Goal: Communication & Community: Participate in discussion

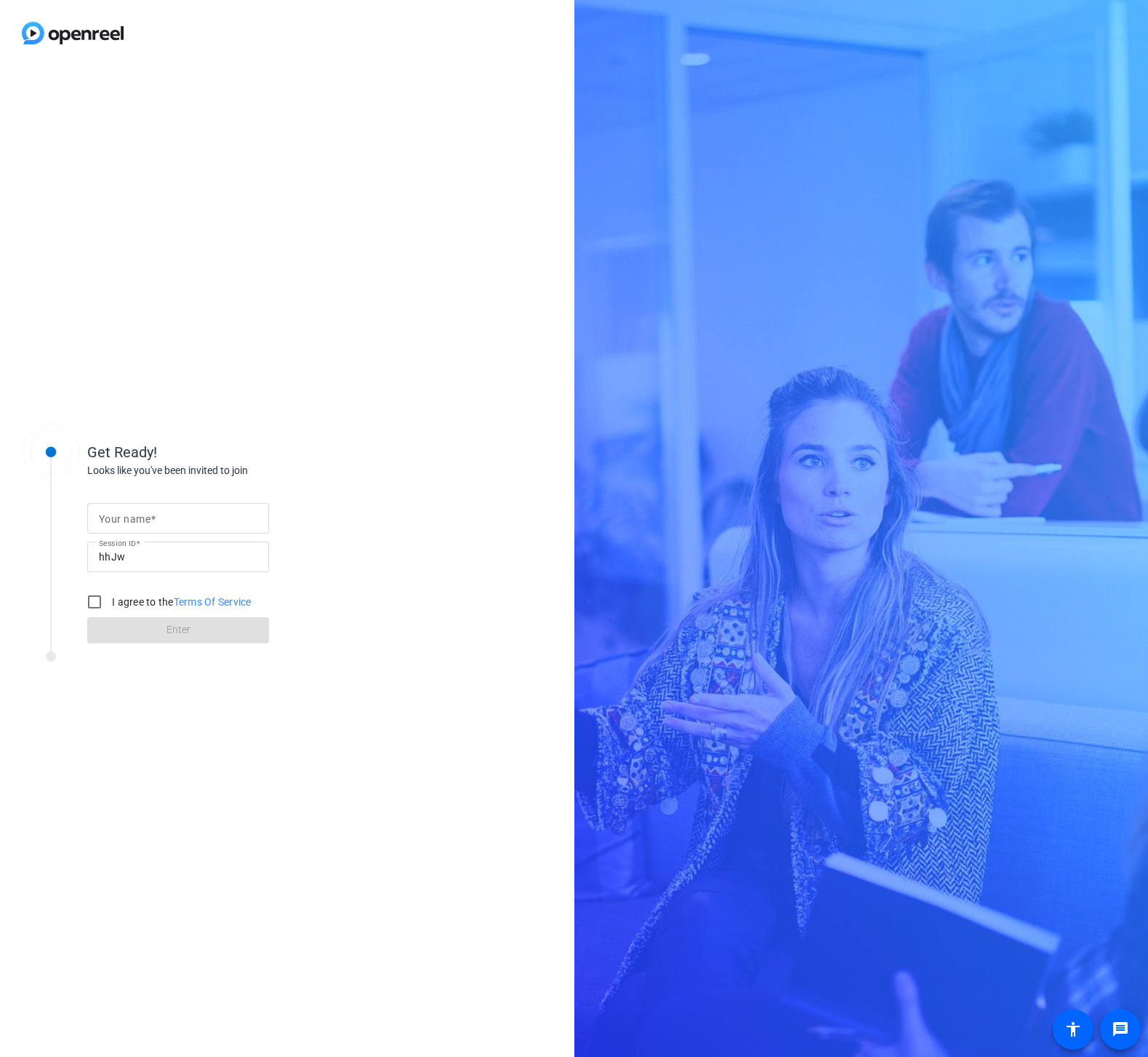
click at [244, 138] on div "Get Ready! Looks like you've been invited to join Your name Session ID hhJw I a…" at bounding box center [287, 561] width 574 height 991
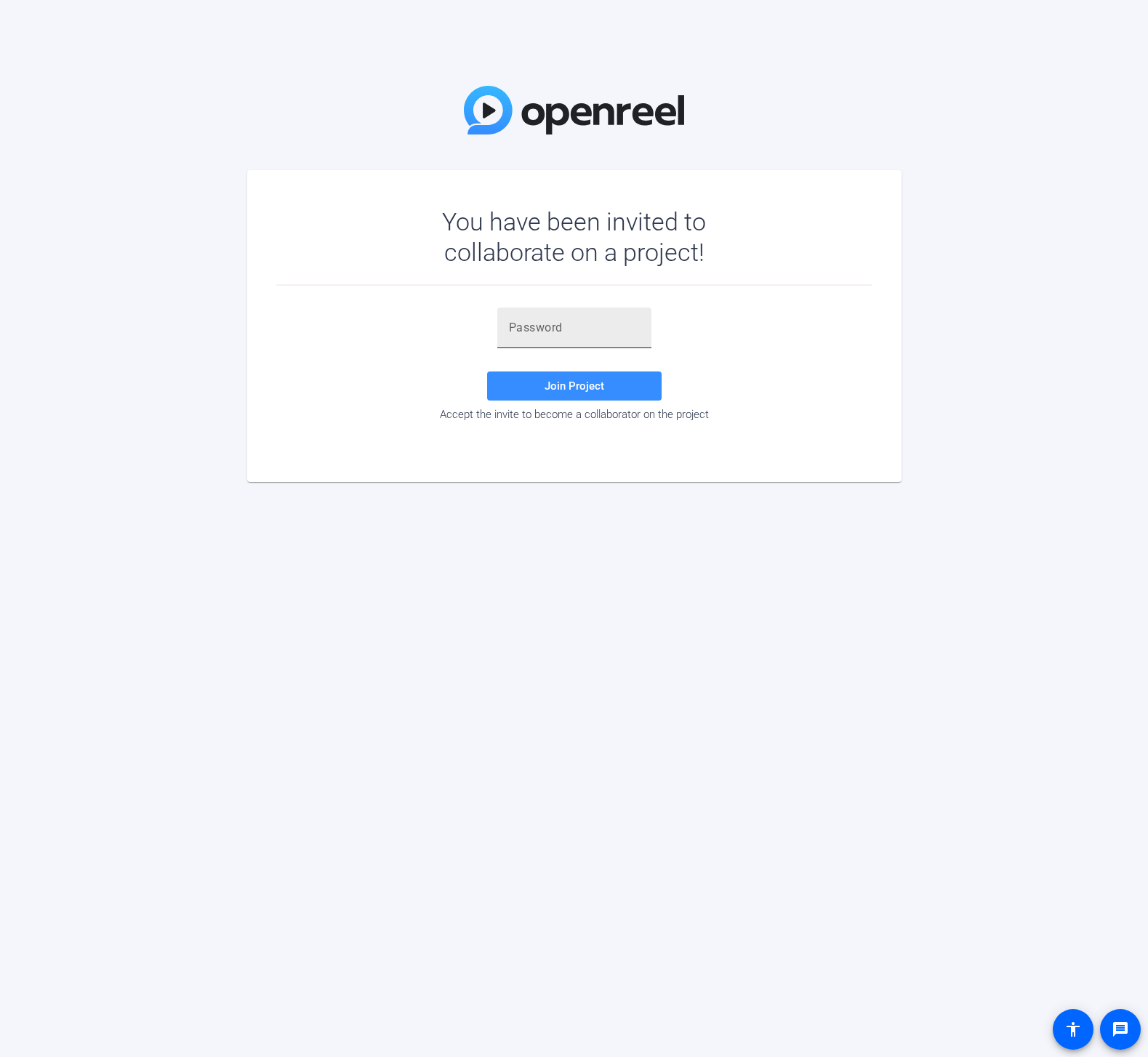
click at [579, 326] on input "text" at bounding box center [574, 328] width 131 height 18
paste input "V-RR9V"
type input "V-RR9V"
click at [542, 391] on span at bounding box center [574, 386] width 175 height 35
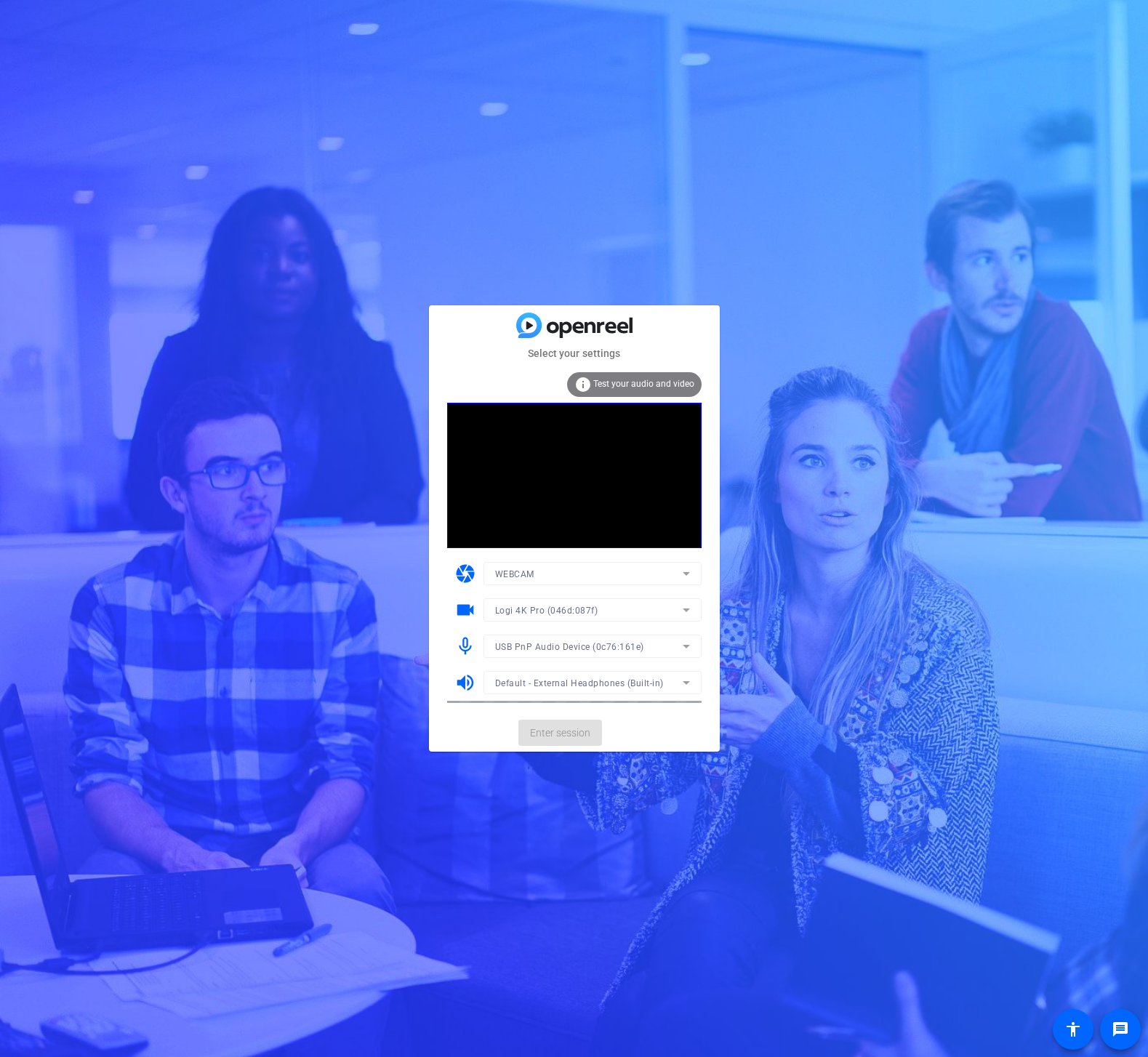
click at [569, 732] on mat-card-actions "Enter session" at bounding box center [574, 732] width 291 height 38
click at [574, 732] on span "Enter session" at bounding box center [560, 733] width 60 height 16
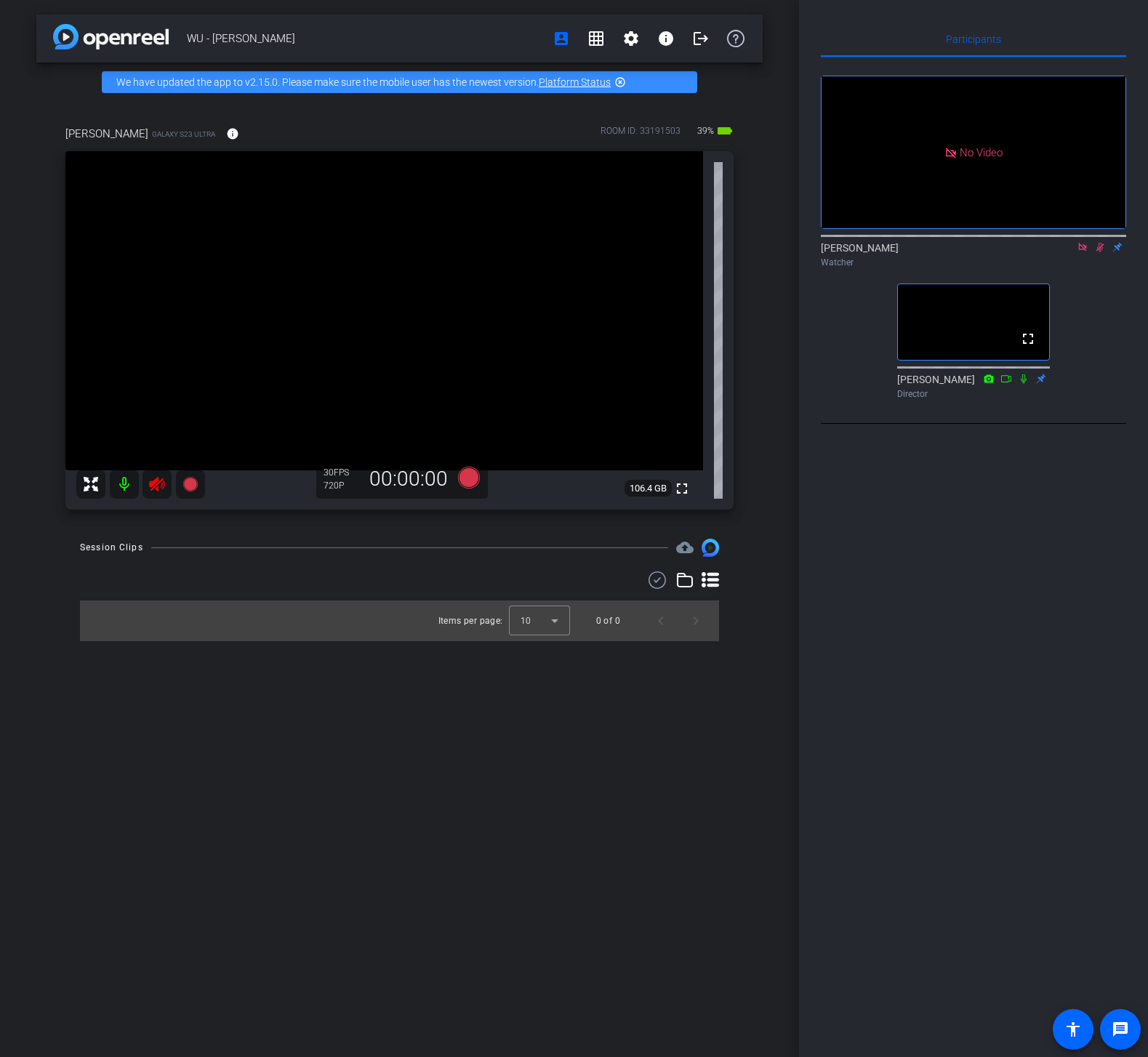
click at [1082, 251] on icon at bounding box center [1082, 246] width 8 height 8
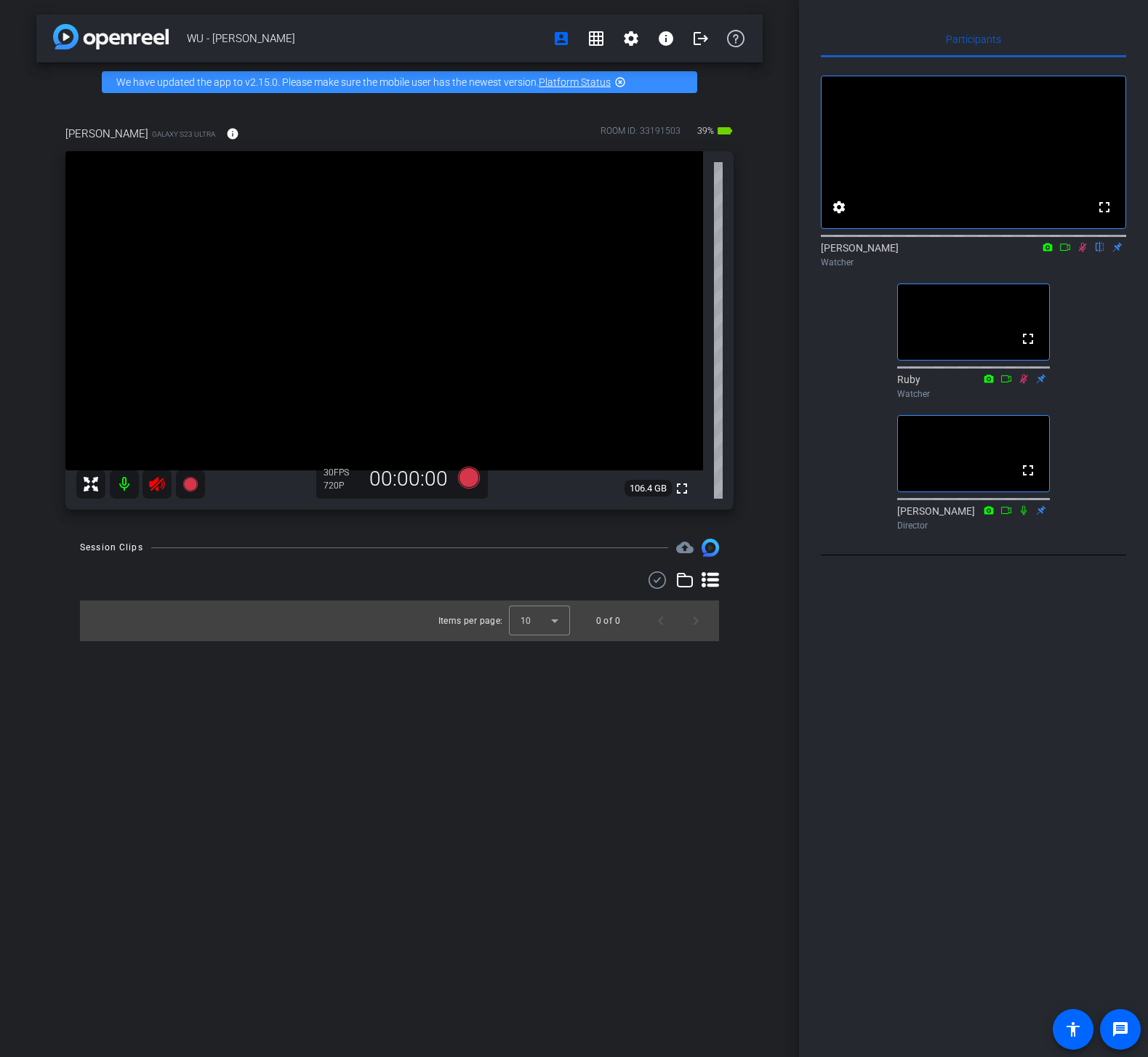
click at [152, 487] on div at bounding box center [140, 484] width 128 height 29
click at [155, 482] on div at bounding box center [140, 484] width 128 height 29
click at [634, 42] on mat-icon "settings" at bounding box center [631, 38] width 18 height 18
click at [775, 90] on div at bounding box center [574, 528] width 1148 height 1057
click at [837, 216] on mat-icon "settings" at bounding box center [839, 207] width 18 height 18
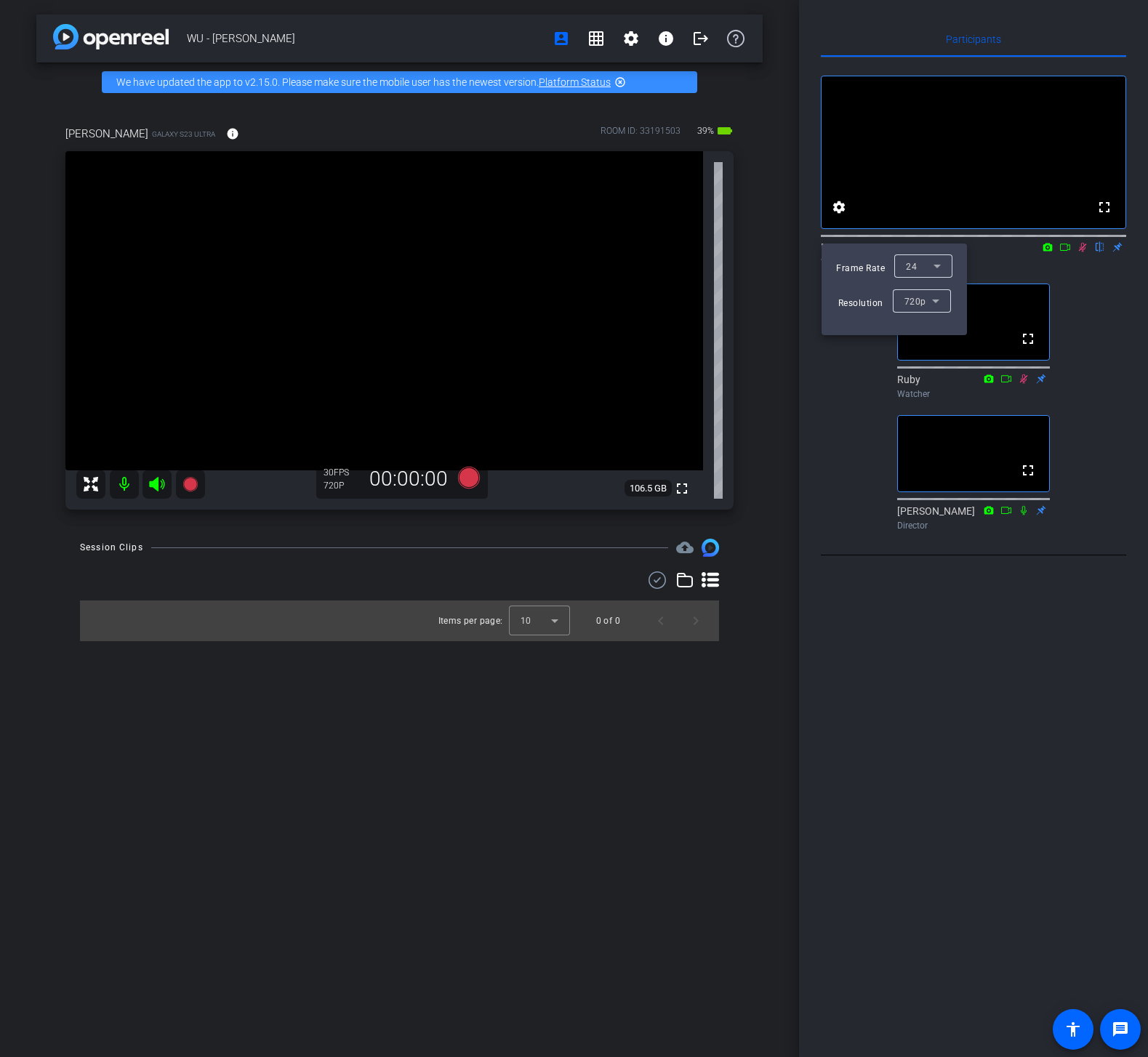
click at [912, 295] on div "720p" at bounding box center [918, 301] width 28 height 18
click at [917, 347] on span "1080p" at bounding box center [916, 353] width 27 height 18
click at [866, 354] on div at bounding box center [574, 528] width 1148 height 1057
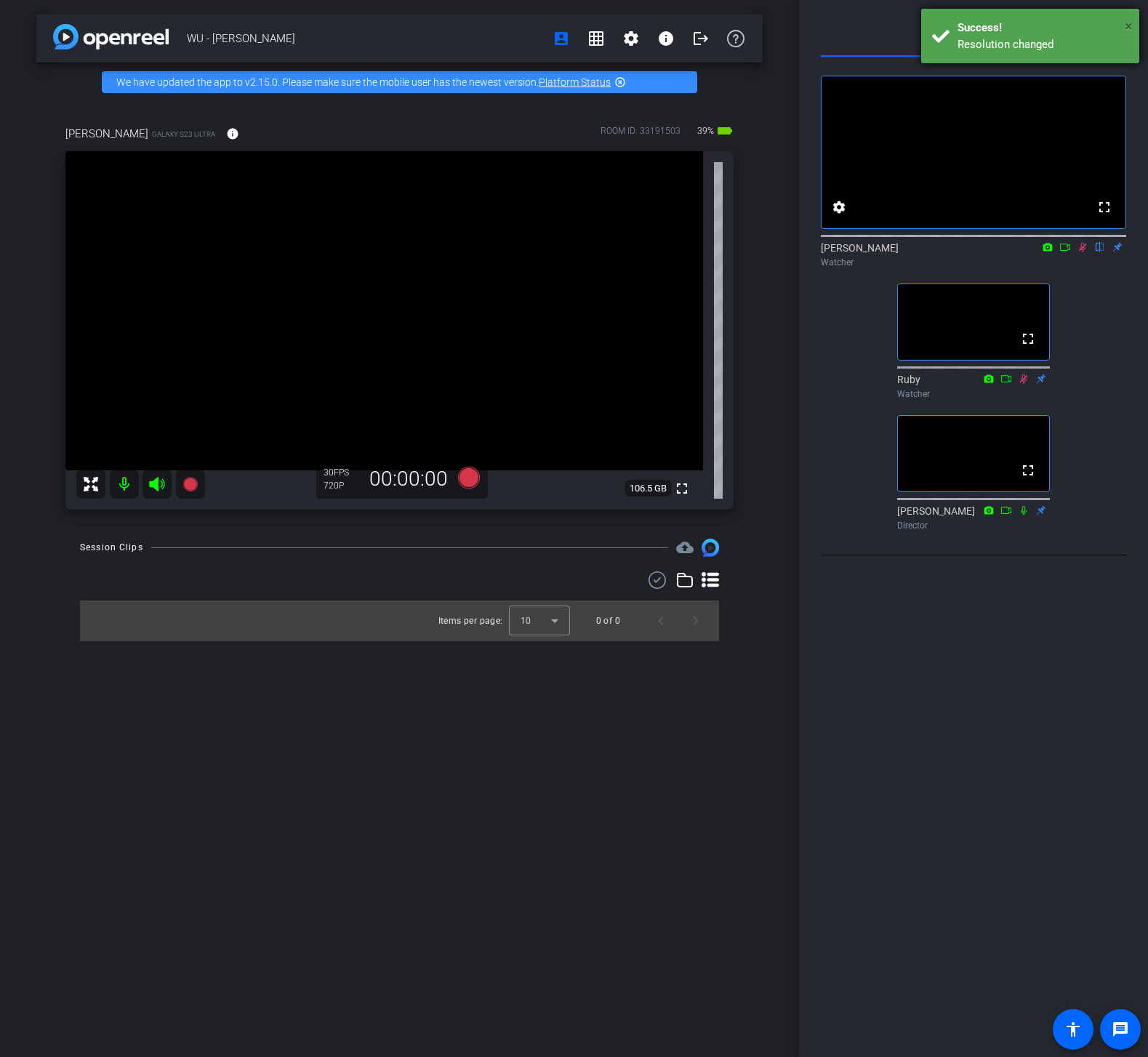
click at [1129, 25] on span "×" at bounding box center [1129, 26] width 8 height 18
click at [850, 323] on div "fullscreen settings Dave flip Watcher fullscreen Ruby Watcher fullscreen Andrea…" at bounding box center [973, 296] width 306 height 479
click at [1067, 310] on div "fullscreen settings Dave flip Watcher fullscreen Ruby Watcher fullscreen Andrea…" at bounding box center [973, 296] width 306 height 479
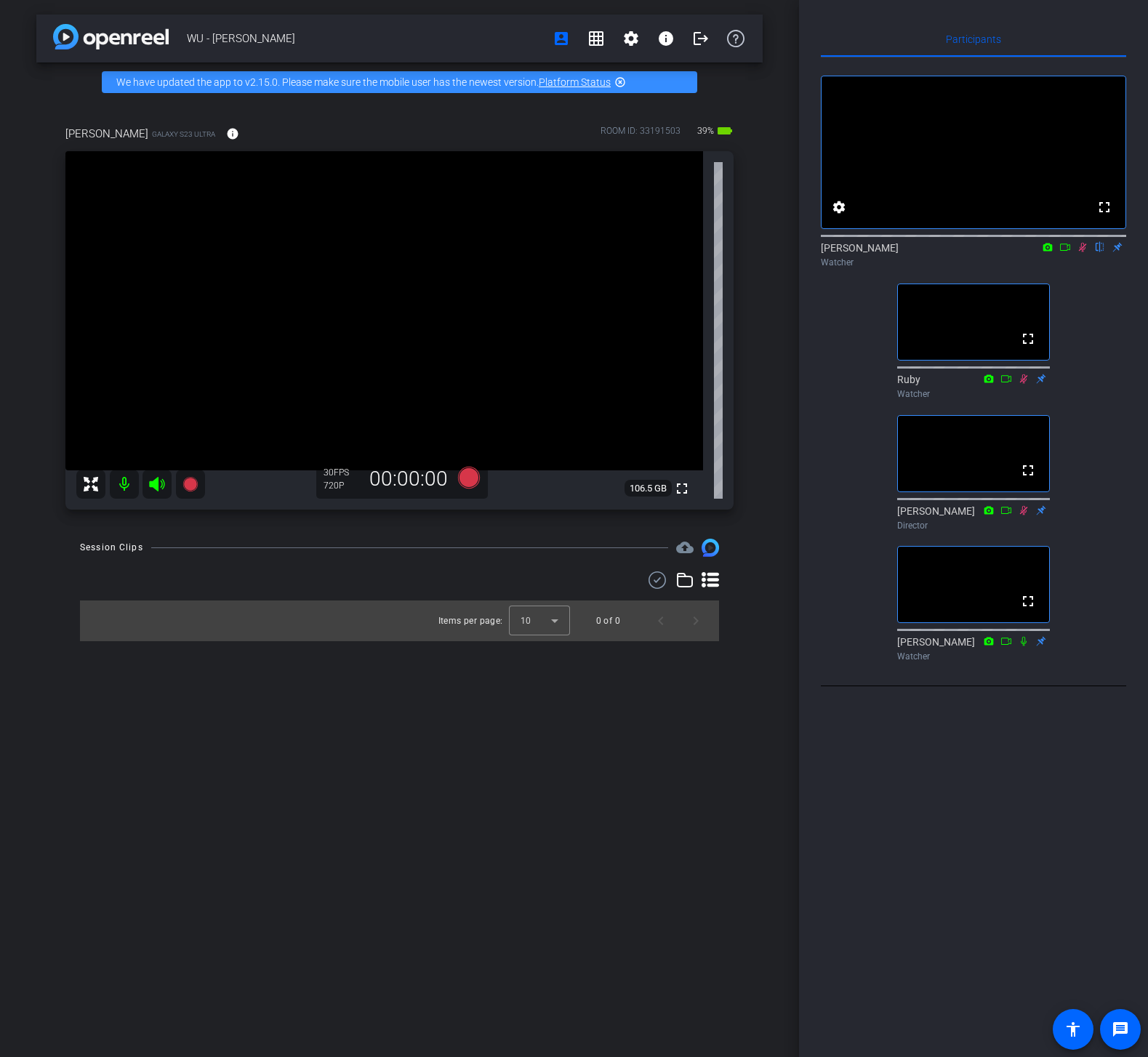
click at [883, 769] on div "Participants fullscreen settings Dave flip Watcher fullscreen Ruby Watcher full…" at bounding box center [973, 528] width 349 height 1057
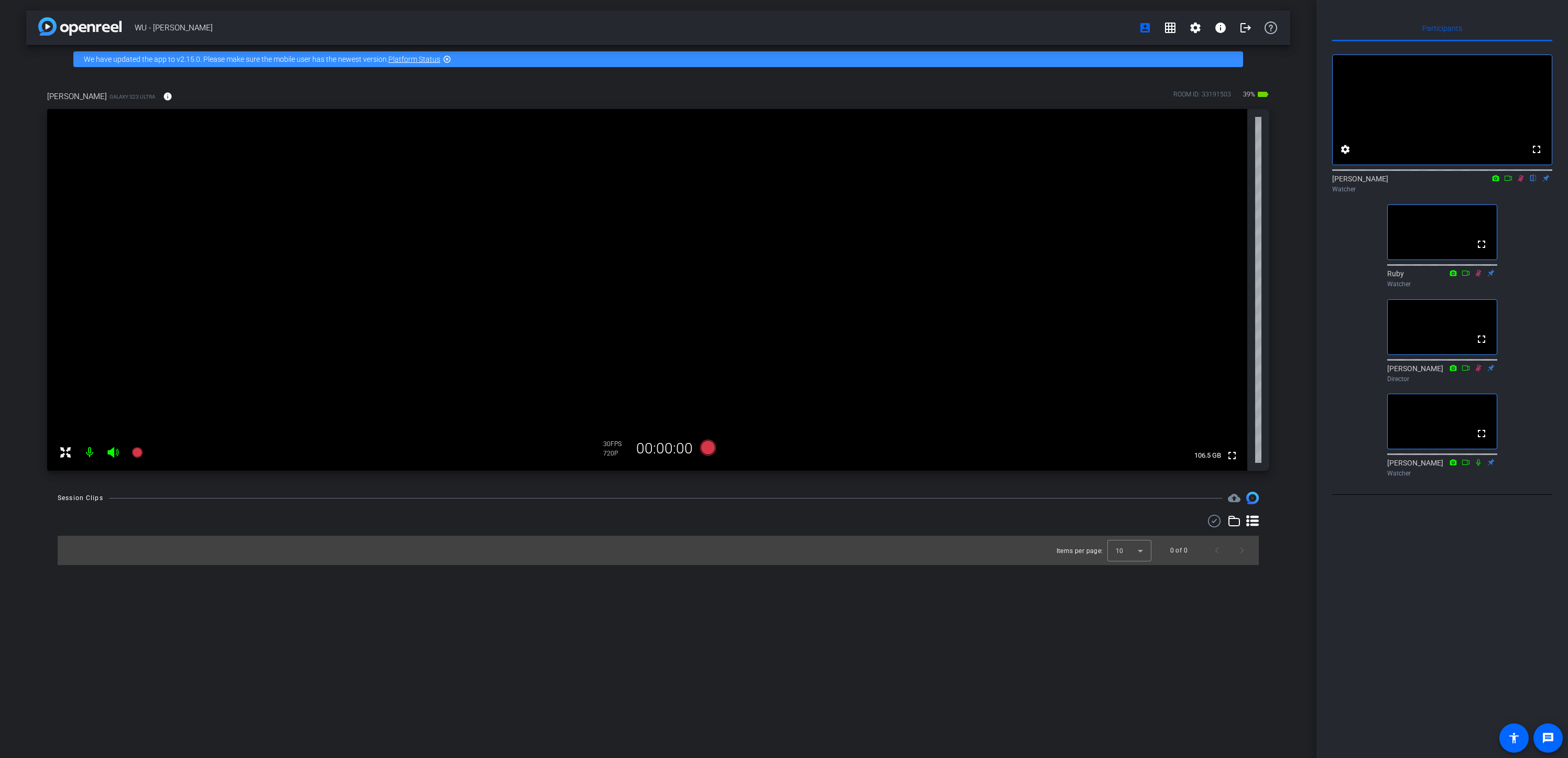
drag, startPoint x: 1520, startPoint y: 193, endPoint x: 1520, endPoint y: 202, distance: 9.0
click at [827, 194] on div "Dave flip Watcher" at bounding box center [1442, 184] width 220 height 21
click at [827, 182] on icon at bounding box center [1521, 178] width 9 height 7
click at [827, 182] on icon at bounding box center [1521, 179] width 4 height 7
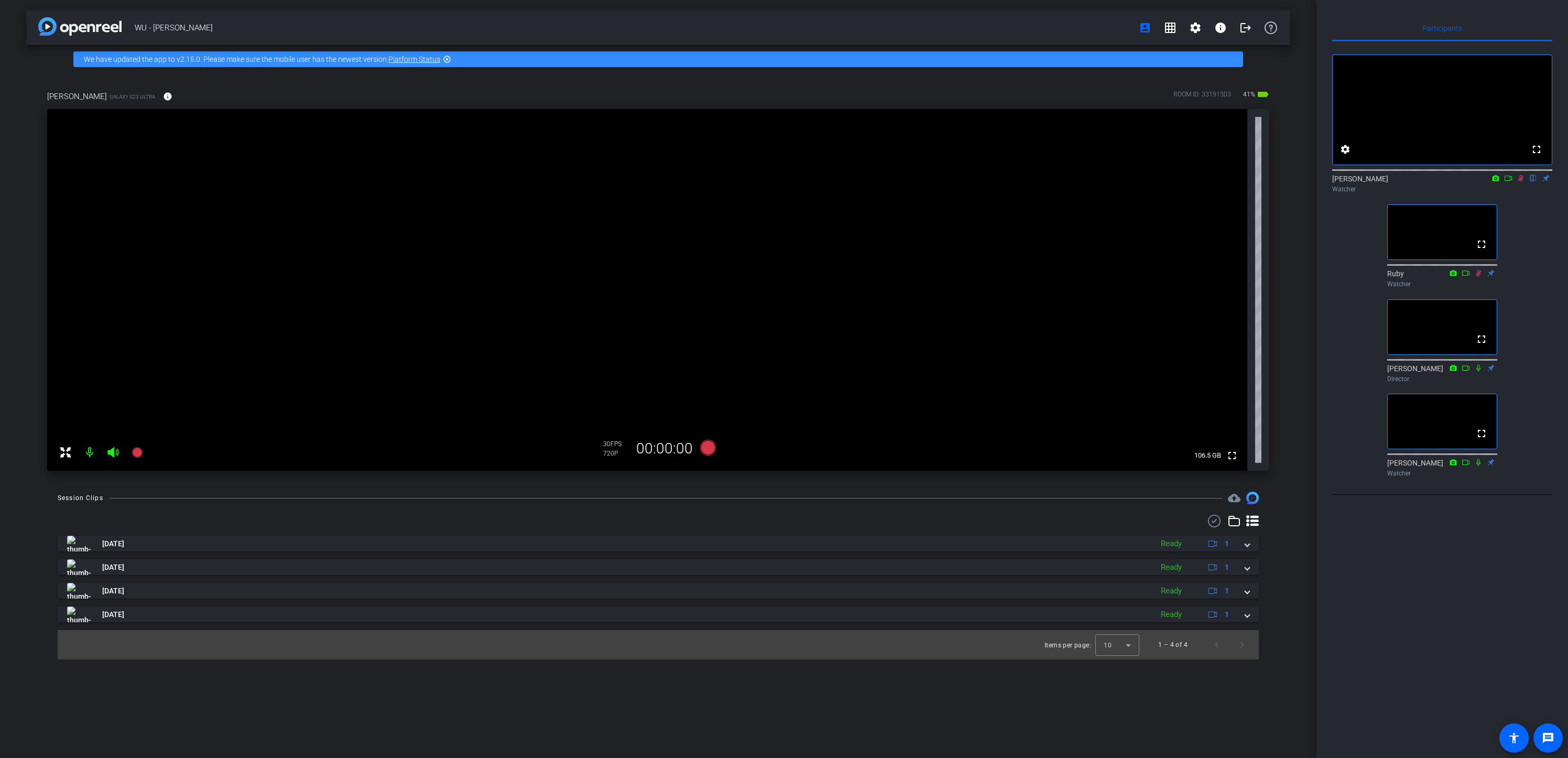
click at [827, 194] on div "Watcher" at bounding box center [1442, 189] width 220 height 9
click at [827, 182] on icon at bounding box center [1521, 179] width 6 height 7
click at [827, 182] on icon at bounding box center [1521, 179] width 4 height 7
click at [827, 182] on icon at bounding box center [1521, 179] width 6 height 7
click at [827, 270] on div "fullscreen settings Dave flip Watcher fullscreen Ruby Watcher fullscreen Andrea…" at bounding box center [1442, 261] width 220 height 440
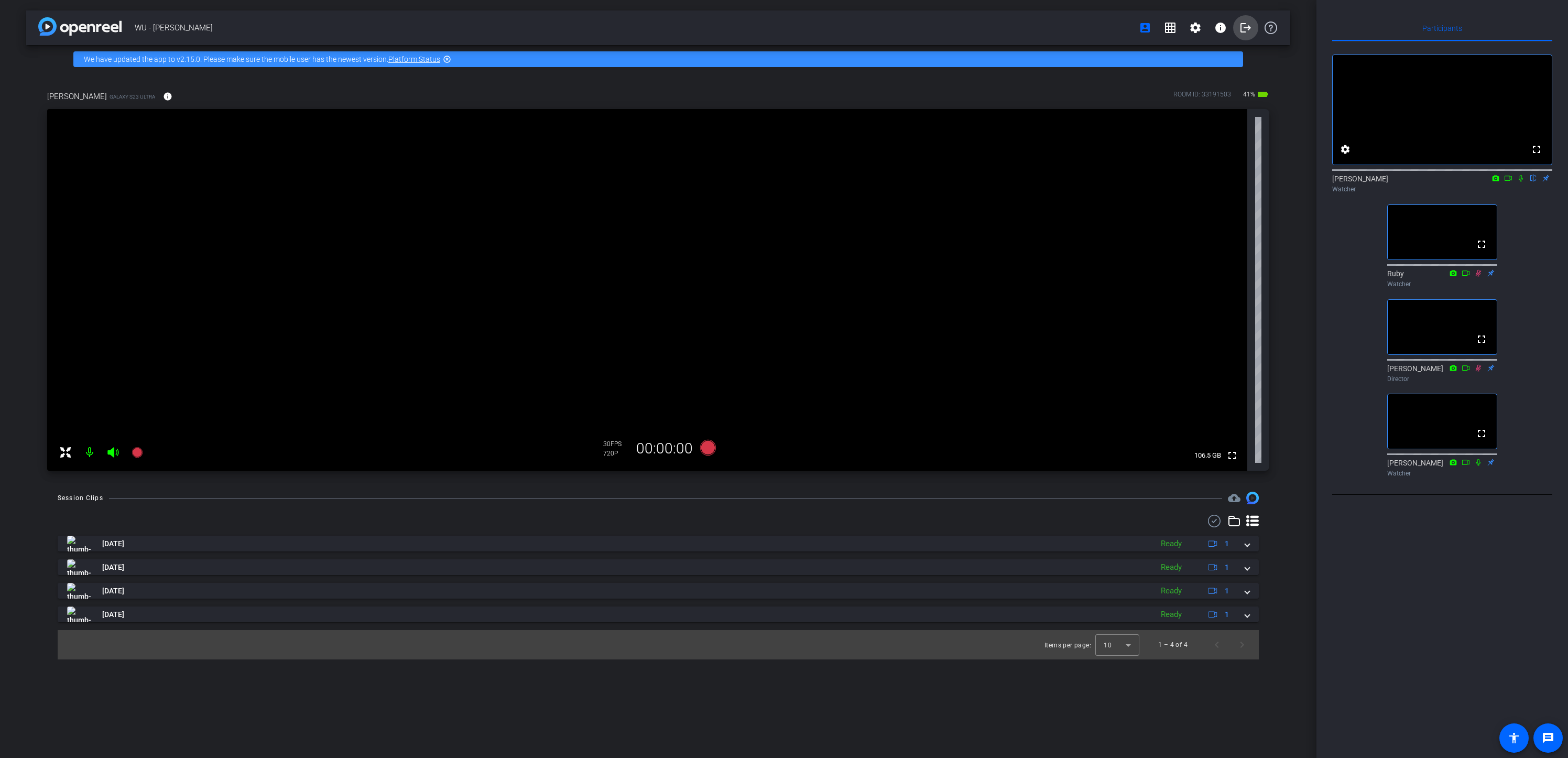
click at [827, 27] on mat-icon "logout" at bounding box center [1246, 27] width 13 height 13
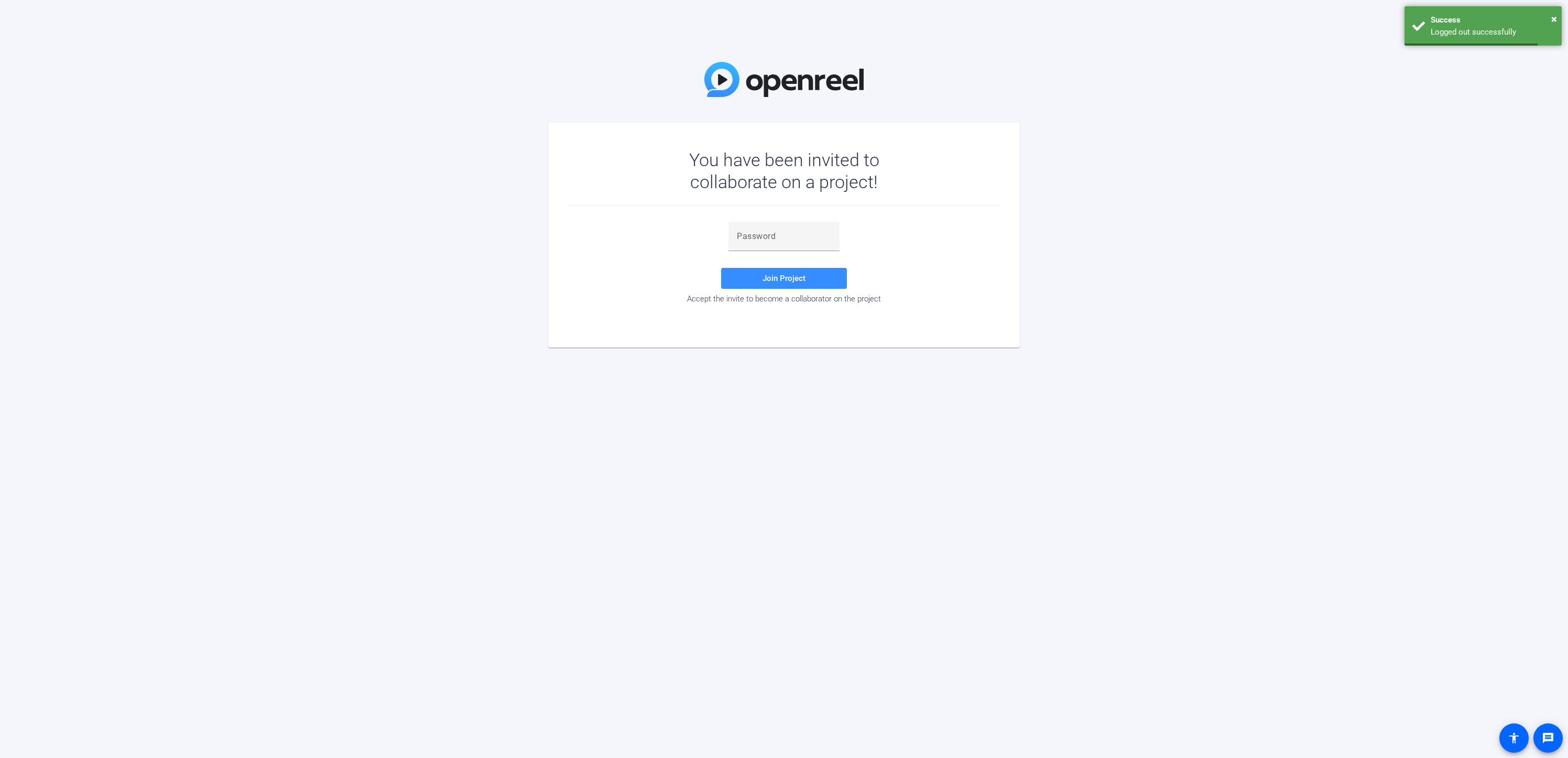
click at [827, 144] on div "You have been invited to collaborate on a project! Join Project Accept the invi…" at bounding box center [784, 379] width 1568 height 758
